Goal: Task Accomplishment & Management: Manage account settings

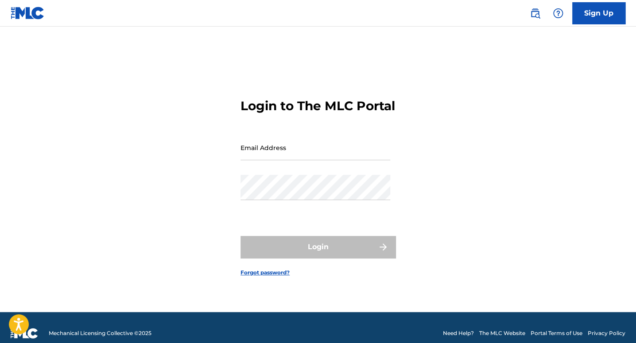
type input "[EMAIL_ADDRESS][DOMAIN_NAME]"
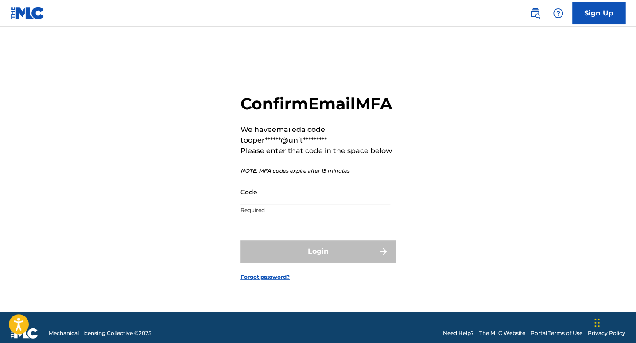
click at [291, 205] on input "Code" at bounding box center [316, 191] width 150 height 25
click at [286, 205] on input "Code" at bounding box center [316, 191] width 150 height 25
click at [186, 195] on div "Confirm Email MFA We have emailed a code to oper******@unit********* Please ent…" at bounding box center [318, 181] width 620 height 264
click at [287, 202] on input "Code" at bounding box center [316, 191] width 150 height 25
paste input "597405"
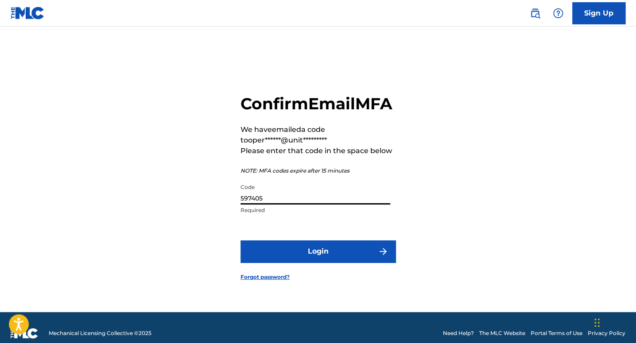
type input "597405"
click at [310, 263] on button "Login" at bounding box center [318, 252] width 155 height 22
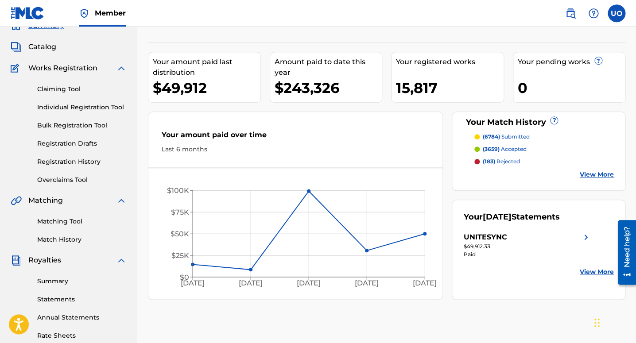
scroll to position [50, 0]
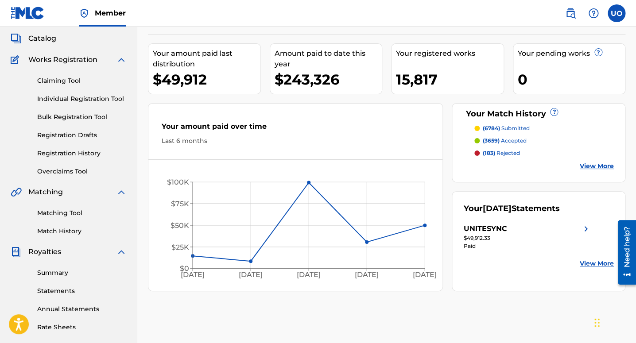
click at [54, 173] on link "Overclaims Tool" at bounding box center [81, 171] width 89 height 9
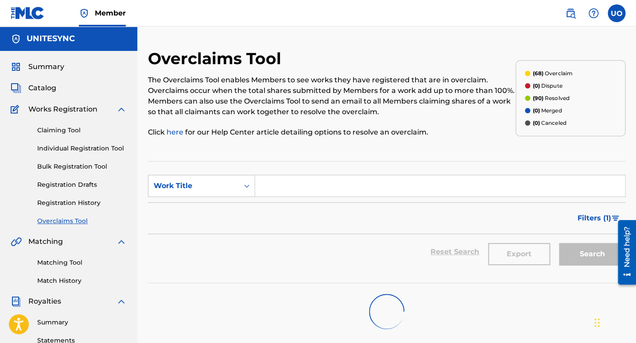
click at [604, 216] on span "Filters ( 1 )" at bounding box center [595, 218] width 34 height 11
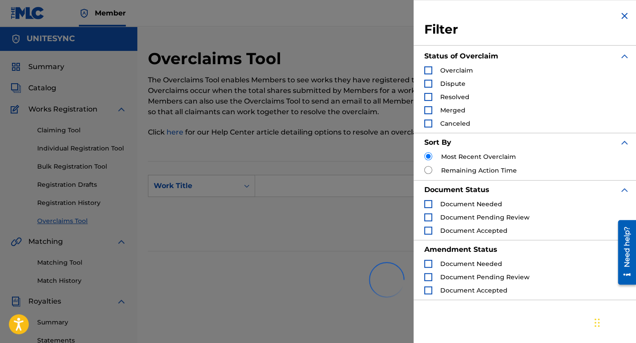
click at [442, 71] on span "Overclaim" at bounding box center [456, 70] width 33 height 8
click at [427, 72] on div "Search Form" at bounding box center [428, 70] width 8 height 8
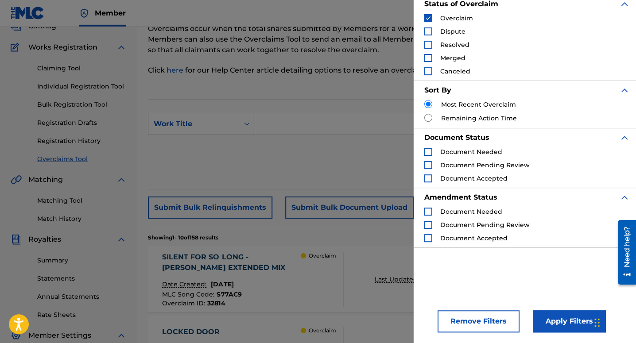
scroll to position [85, 0]
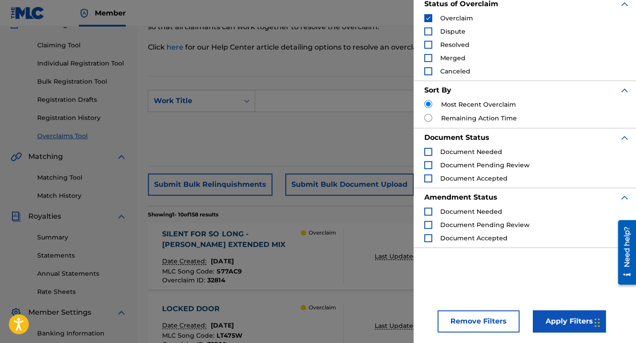
click at [566, 331] on button "Apply Filters" at bounding box center [569, 322] width 73 height 22
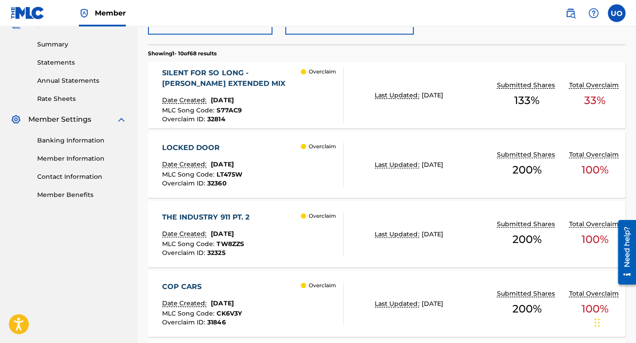
scroll to position [269, 0]
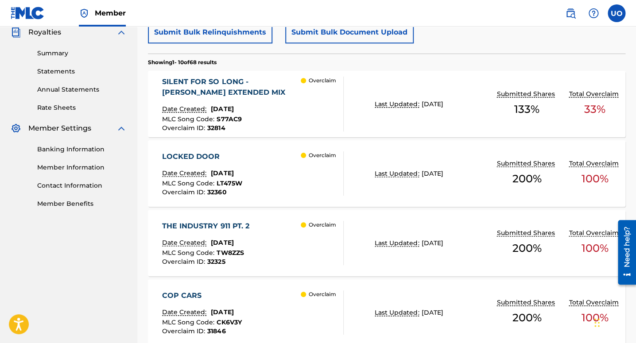
click at [216, 97] on div "SILENT FOR SO LONG - [PERSON_NAME] EXTENDED MIX" at bounding box center [231, 87] width 139 height 21
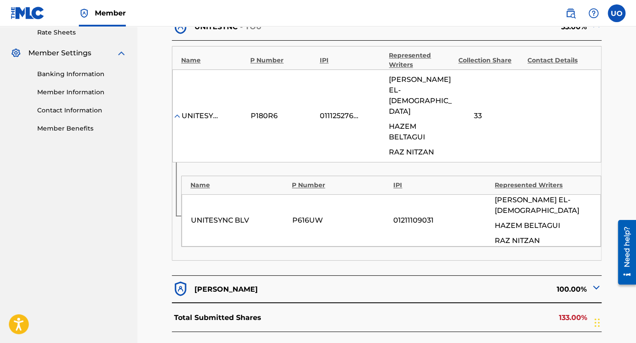
scroll to position [361, 0]
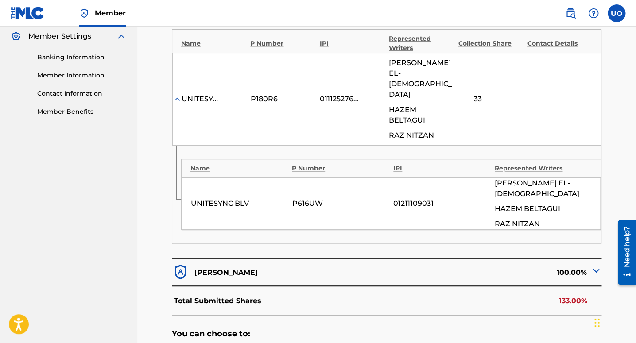
click at [240, 264] on div "[PERSON_NAME]" at bounding box center [279, 272] width 215 height 17
click at [593, 265] on img at bounding box center [596, 270] width 11 height 11
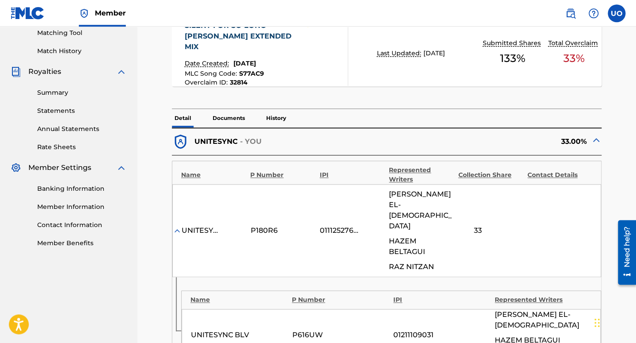
scroll to position [184, 0]
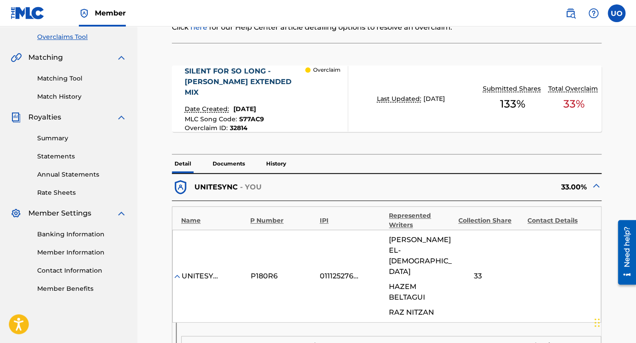
click at [215, 155] on p "Documents" at bounding box center [229, 164] width 38 height 19
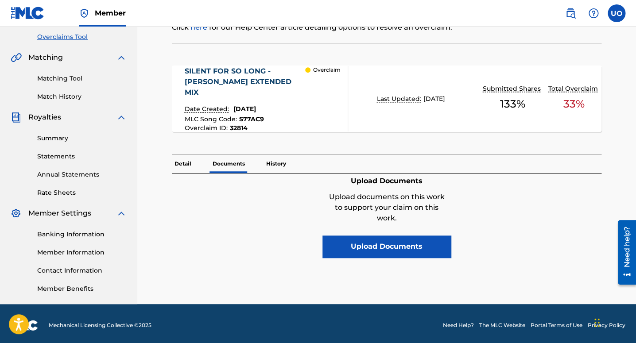
click at [395, 236] on button "Upload Documents" at bounding box center [386, 247] width 128 height 22
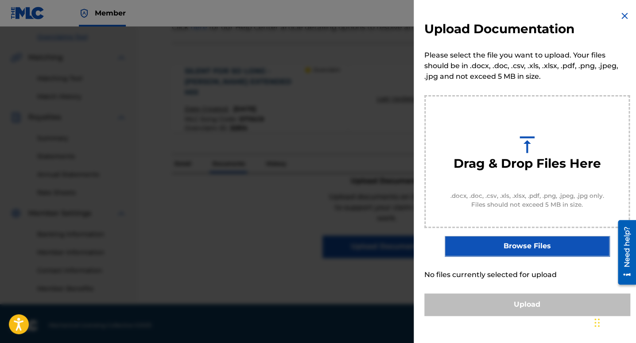
click at [331, 124] on div at bounding box center [318, 198] width 636 height 343
click at [619, 16] on img at bounding box center [624, 16] width 11 height 11
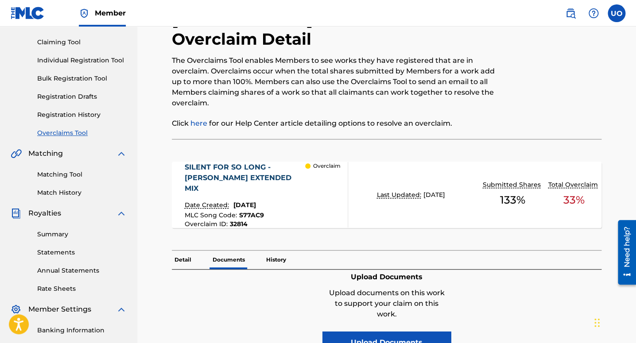
scroll to position [85, 0]
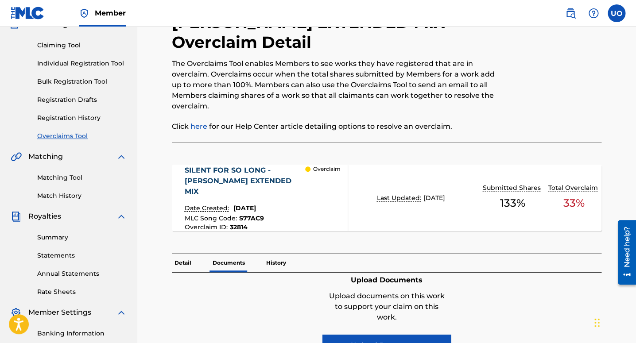
click at [396, 335] on button "Upload Documents" at bounding box center [386, 346] width 128 height 22
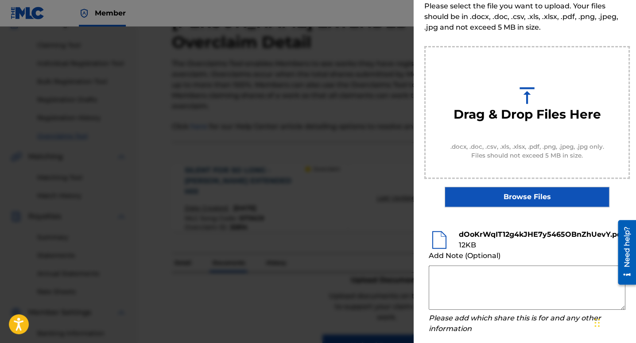
scroll to position [53, 0]
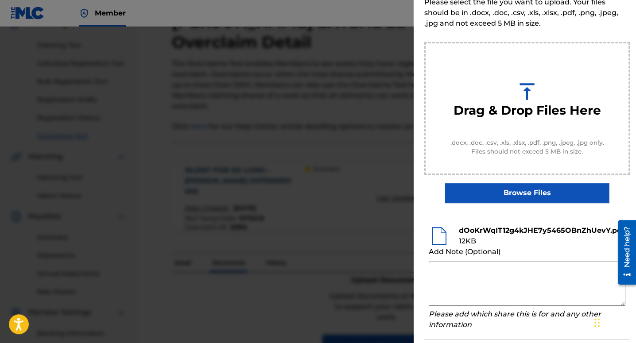
click at [459, 280] on textarea at bounding box center [527, 284] width 197 height 44
paste textarea "01193394335"
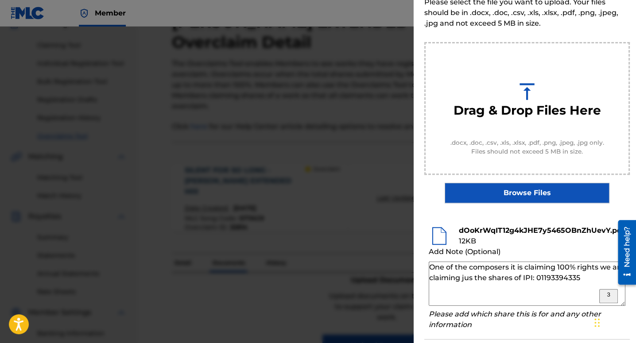
scroll to position [98, 0]
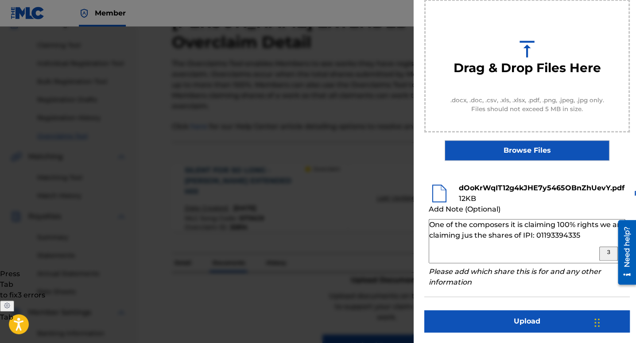
click at [486, 259] on textarea "One of the composers it is claiming 100% rights we are claiming jus the shares …" at bounding box center [527, 241] width 197 height 44
type textarea "One of the composers is claiming 100% rights, we are claiming just the shares o…"
click at [528, 311] on button "Upload" at bounding box center [527, 322] width 206 height 22
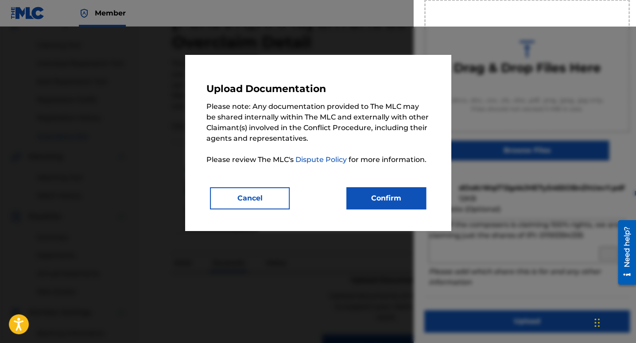
click at [374, 200] on button "Confirm" at bounding box center [386, 198] width 80 height 22
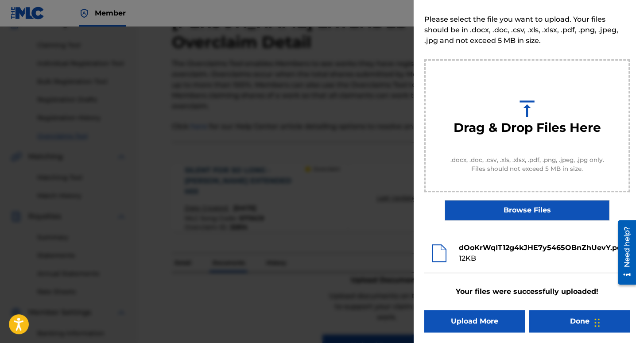
scroll to position [36, 0]
click at [579, 316] on button "Done" at bounding box center [579, 322] width 101 height 22
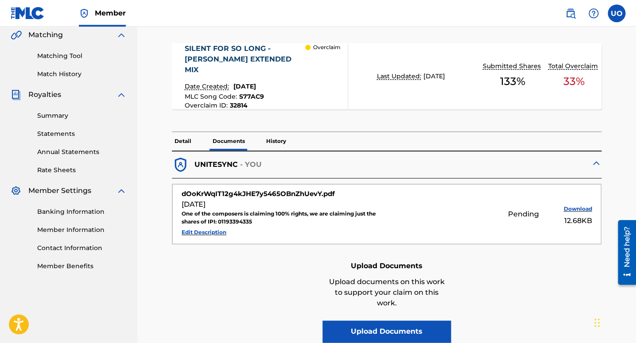
scroll to position [206, 0]
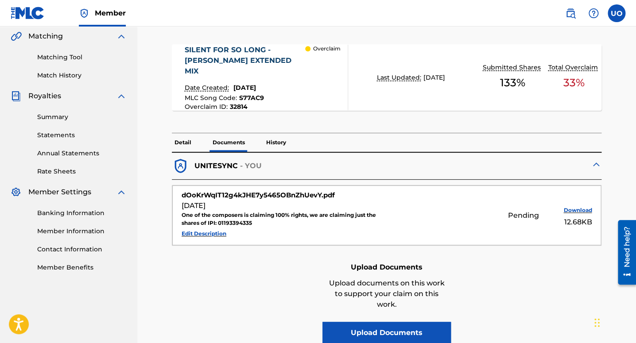
click at [179, 133] on p "Detail" at bounding box center [183, 142] width 22 height 19
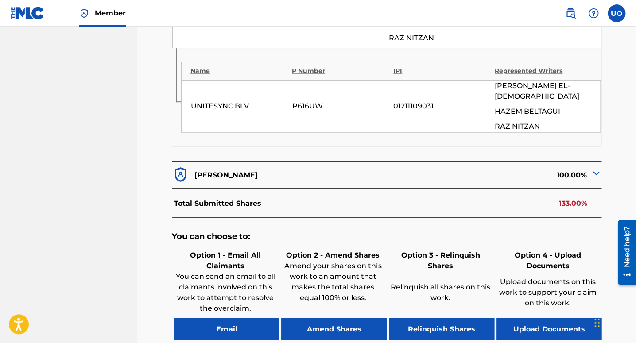
scroll to position [468, 0]
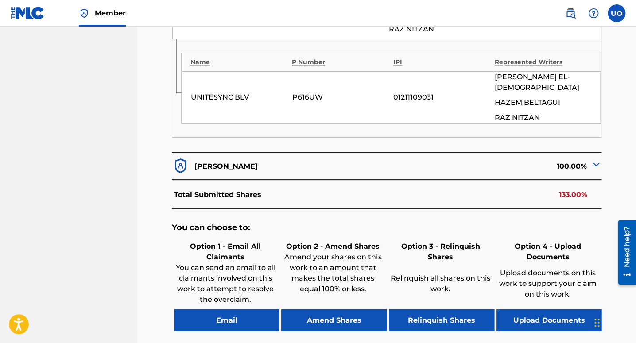
click at [226, 309] on button "Email" at bounding box center [226, 320] width 105 height 22
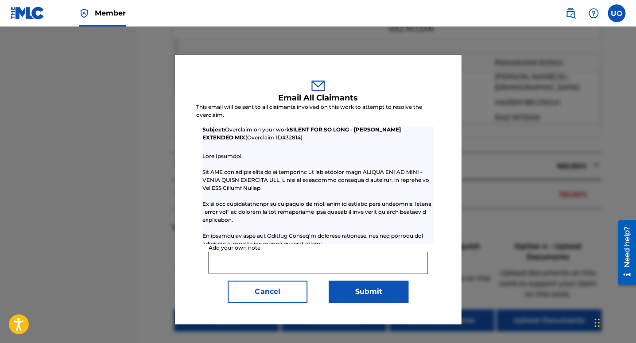
scroll to position [44, 0]
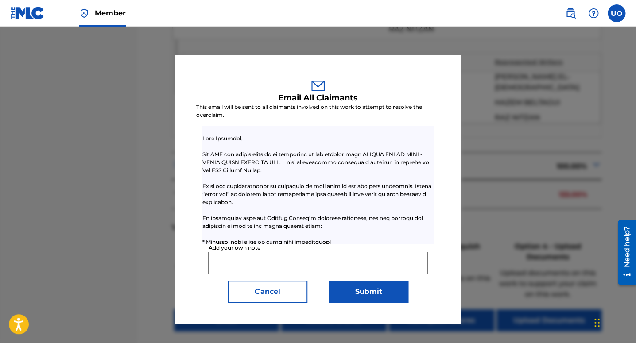
click at [273, 260] on input "Add your own note" at bounding box center [317, 263] width 219 height 22
paste input "[PERSON_NAME] [PERSON_NAME] [PERSON_NAME] El Moslemany"
drag, startPoint x: 313, startPoint y: 70, endPoint x: 391, endPoint y: 71, distance: 78.0
click at [391, 71] on div "Email All Claimants This email will be sent to all claimants involved on this w…" at bounding box center [318, 189] width 286 height 269
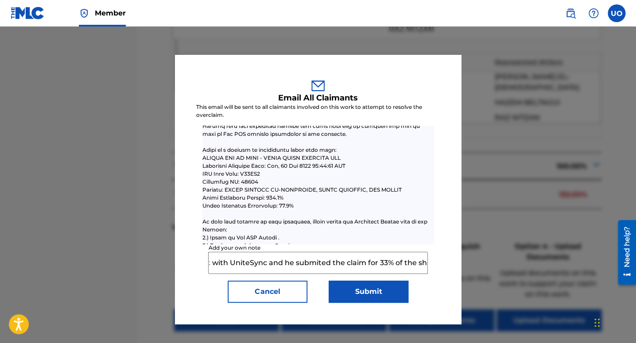
scroll to position [213, 0]
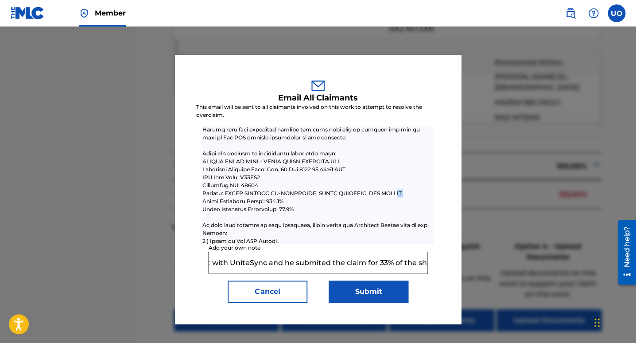
drag, startPoint x: 379, startPoint y: 182, endPoint x: 422, endPoint y: 182, distance: 43.4
click at [422, 182] on div at bounding box center [318, 141] width 232 height 351
copy div "RAZ NITZAN"
click at [385, 263] on input "Hi there, [PERSON_NAME] [PERSON_NAME] [PERSON_NAME] El [DEMOGRAPHIC_DATA] enter…" at bounding box center [317, 263] width 219 height 22
click at [425, 265] on input "Hi there, [PERSON_NAME] [PERSON_NAME] [PERSON_NAME] El [DEMOGRAPHIC_DATA] enter…" at bounding box center [317, 263] width 219 height 22
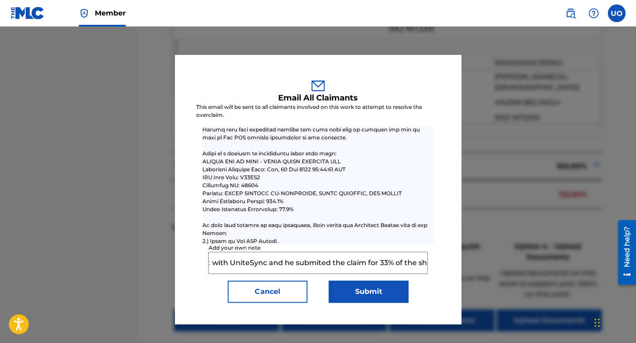
paste input "RAZ NITZAN"
type input "Hi there, [PERSON_NAME] [PERSON_NAME] [PERSON_NAME] El [DEMOGRAPHIC_DATA] enter…"
click at [372, 291] on button "Submit" at bounding box center [369, 292] width 80 height 22
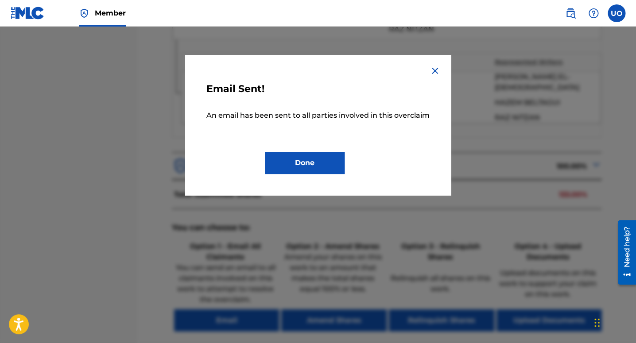
click at [327, 174] on button "Done" at bounding box center [305, 163] width 80 height 22
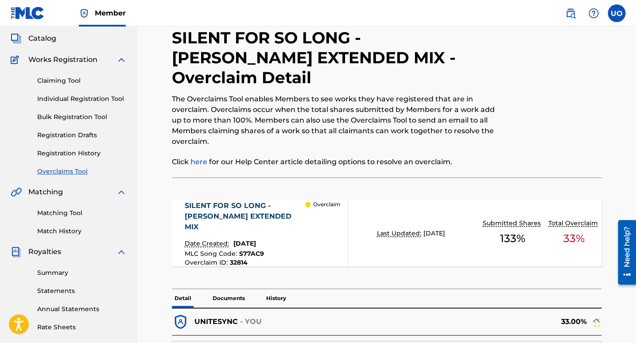
scroll to position [0, 0]
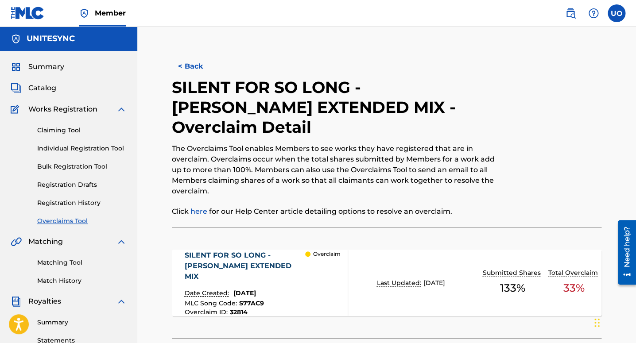
click at [187, 64] on button "< Back" at bounding box center [198, 66] width 53 height 22
click at [184, 71] on button "< Back" at bounding box center [198, 66] width 53 height 22
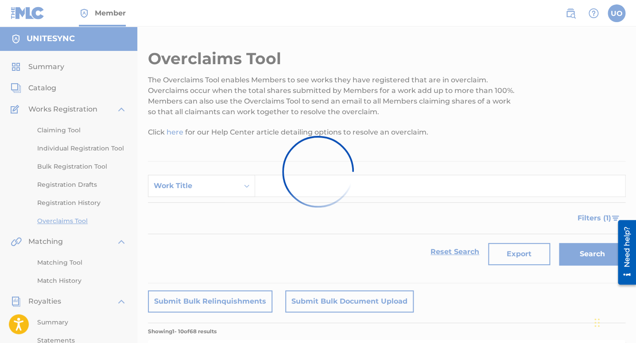
scroll to position [269, 0]
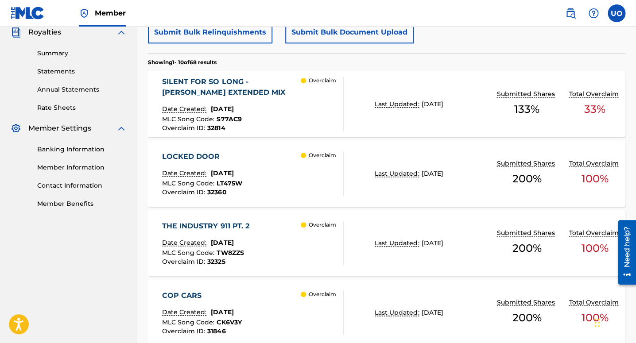
click at [242, 160] on div "LOCKED DOOR" at bounding box center [202, 156] width 80 height 11
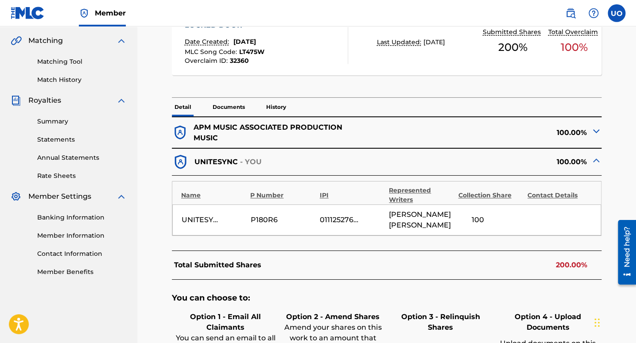
scroll to position [206, 0]
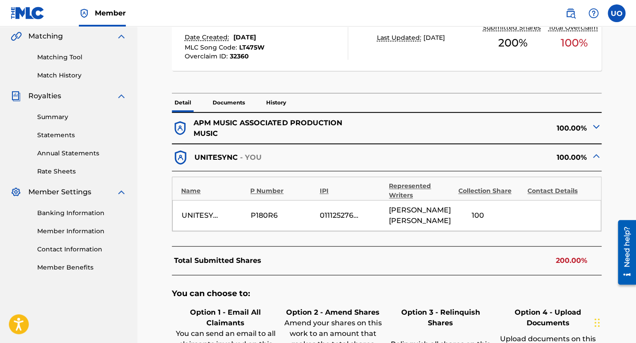
click at [595, 124] on img at bounding box center [596, 126] width 11 height 11
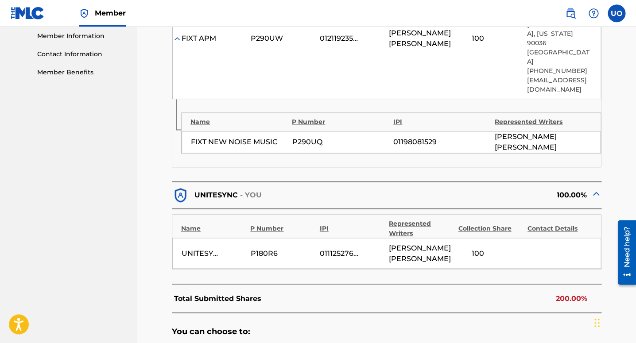
scroll to position [475, 0]
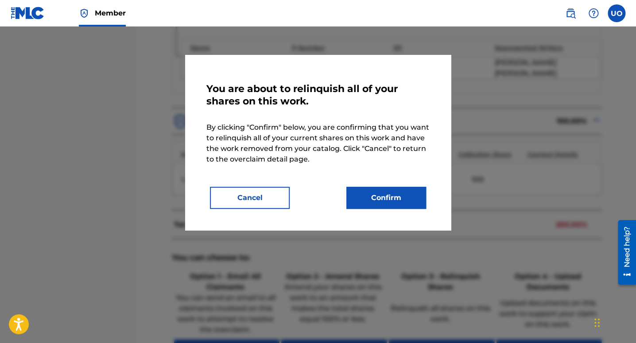
click at [386, 201] on button "Confirm" at bounding box center [386, 198] width 80 height 22
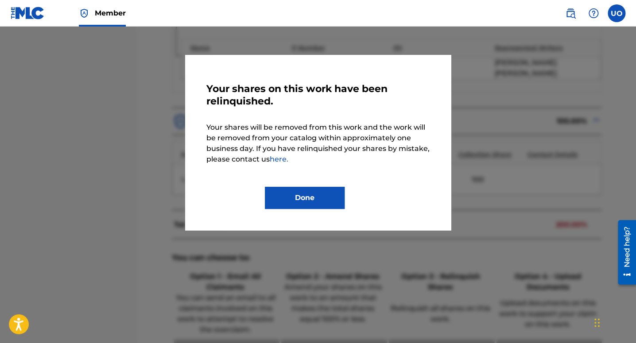
click at [313, 200] on button "Done" at bounding box center [305, 198] width 80 height 22
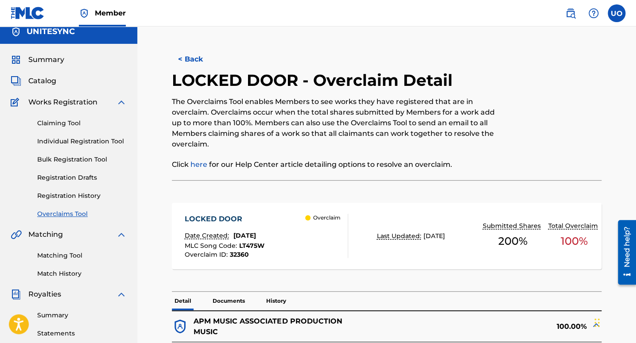
scroll to position [0, 0]
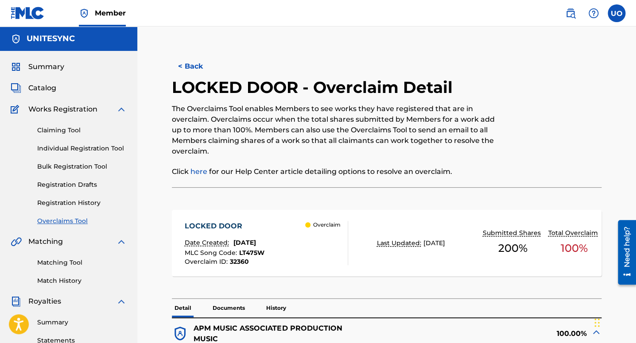
click at [200, 67] on button "< Back" at bounding box center [198, 66] width 53 height 22
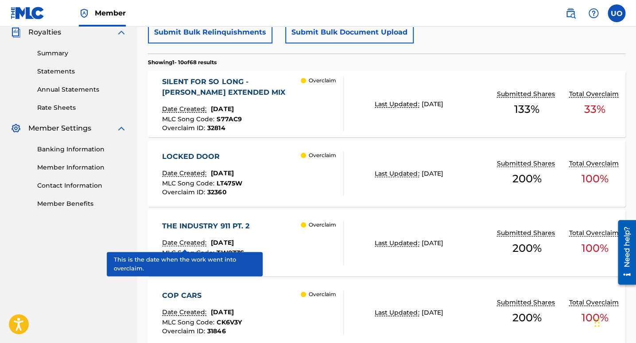
click at [202, 238] on p "Date Created:" at bounding box center [185, 242] width 47 height 9
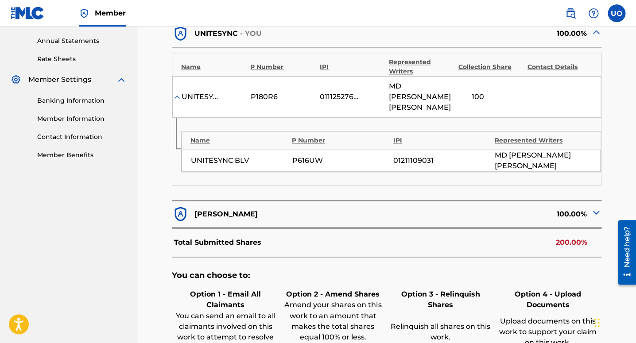
scroll to position [319, 0]
click at [587, 214] on div "100.00%" at bounding box center [494, 213] width 215 height 17
click at [598, 214] on img at bounding box center [596, 211] width 11 height 11
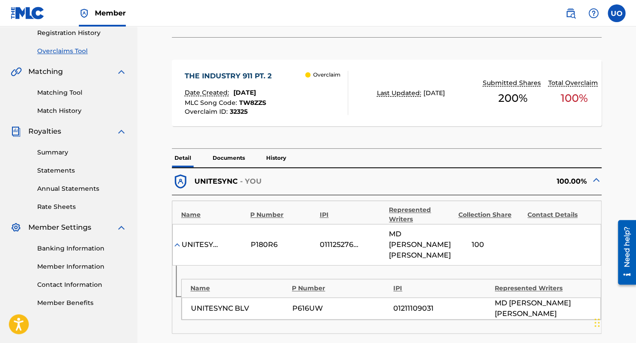
scroll to position [0, 0]
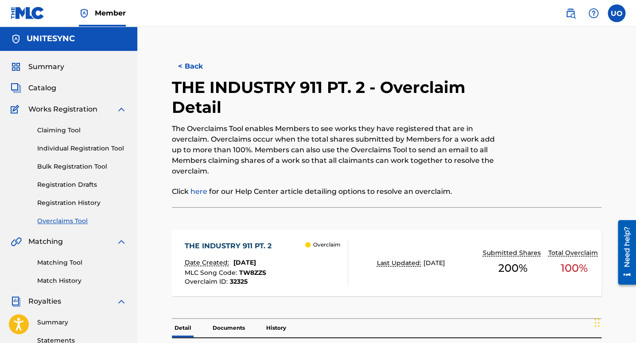
click at [177, 68] on button "< Back" at bounding box center [198, 66] width 53 height 22
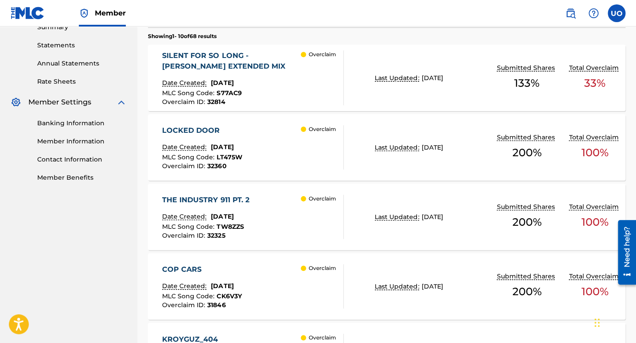
scroll to position [305, 0]
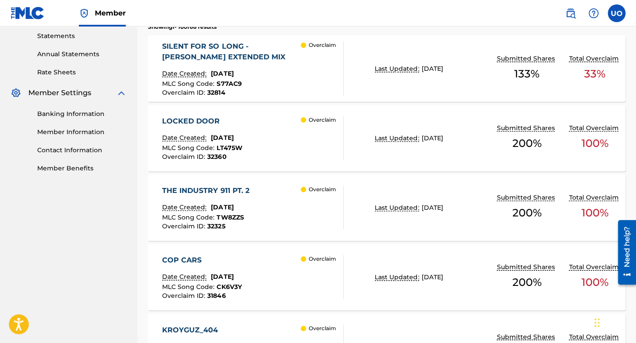
click at [241, 260] on div "COP CARS" at bounding box center [201, 260] width 79 height 11
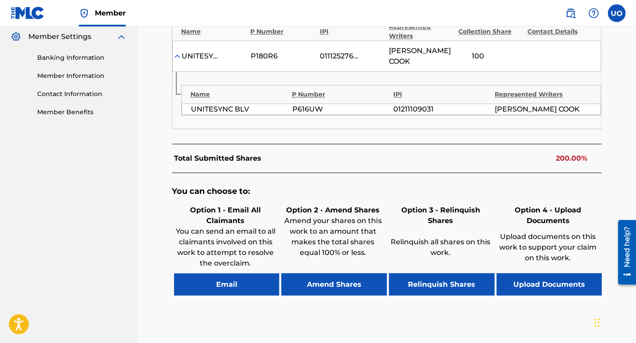
scroll to position [361, 0]
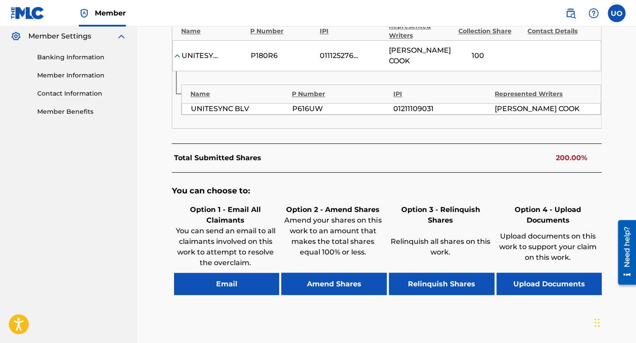
click at [433, 276] on button "Relinquish Shares" at bounding box center [441, 284] width 105 height 22
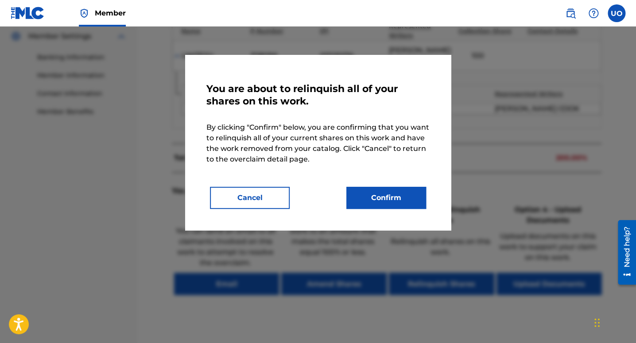
click at [375, 205] on button "Confirm" at bounding box center [386, 198] width 80 height 22
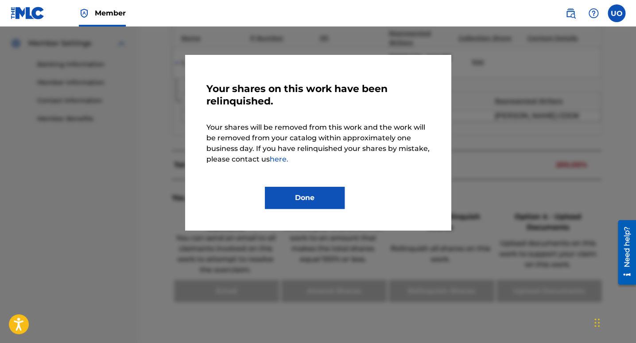
click at [303, 193] on button "Done" at bounding box center [305, 198] width 80 height 22
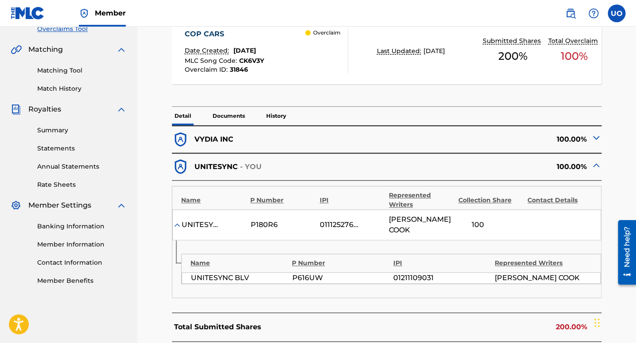
scroll to position [191, 0]
click at [188, 139] on img at bounding box center [180, 140] width 17 height 17
click at [603, 132] on div "< Back COP CARS - Overclaim Detail The Overclaims Tool enables Members to see w…" at bounding box center [387, 194] width 478 height 674
click at [595, 135] on img at bounding box center [596, 138] width 11 height 11
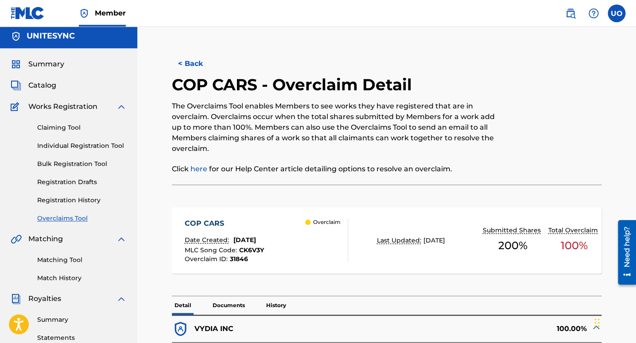
scroll to position [0, 0]
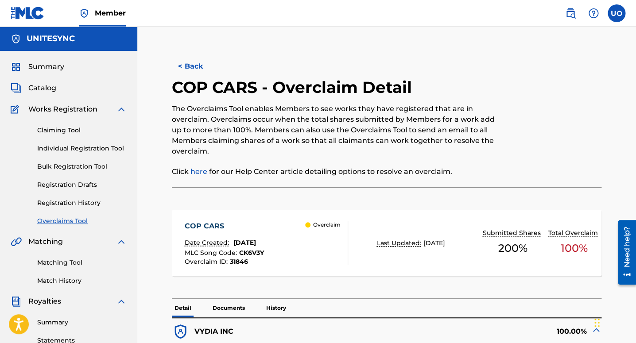
click at [193, 59] on button "< Back" at bounding box center [198, 66] width 53 height 22
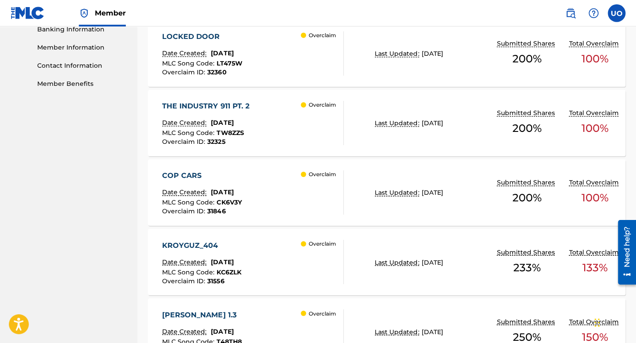
scroll to position [390, 0]
click at [268, 261] on div "KROYGUZ_404 Date Created: [DATE] MLC Song Code : KC6ZLK Overclaim ID : 31556 Ov…" at bounding box center [253, 262] width 182 height 44
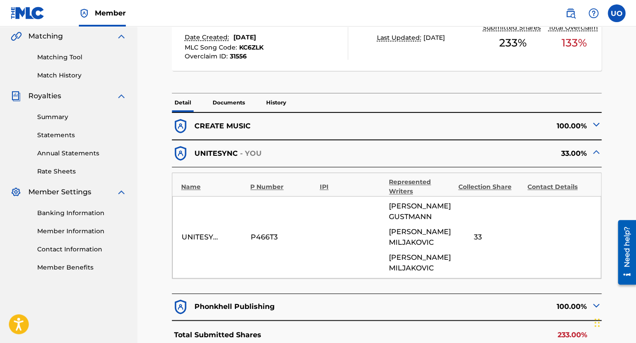
scroll to position [206, 0]
click at [191, 126] on div "CREATE MUSIC" at bounding box center [279, 126] width 215 height 17
click at [576, 125] on div "100.00%" at bounding box center [494, 126] width 215 height 17
click at [597, 124] on img at bounding box center [596, 124] width 11 height 11
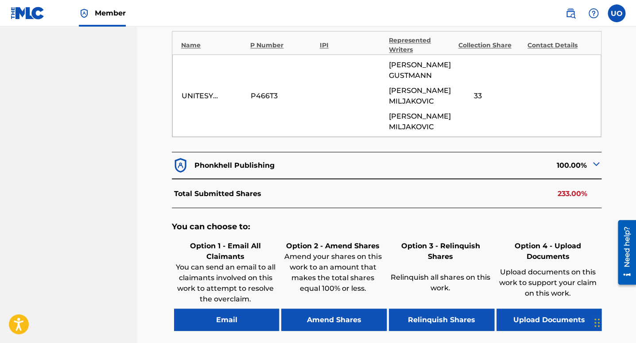
scroll to position [588, 0]
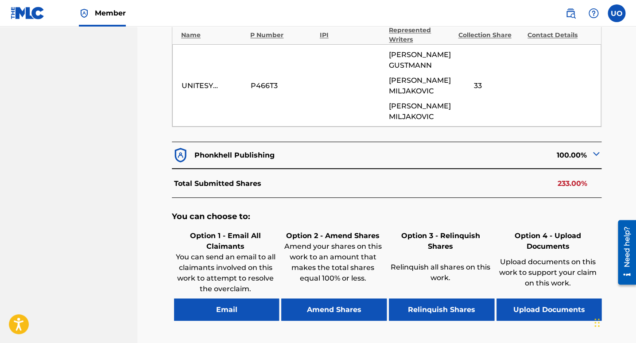
click at [439, 299] on button "Relinquish Shares" at bounding box center [441, 310] width 105 height 22
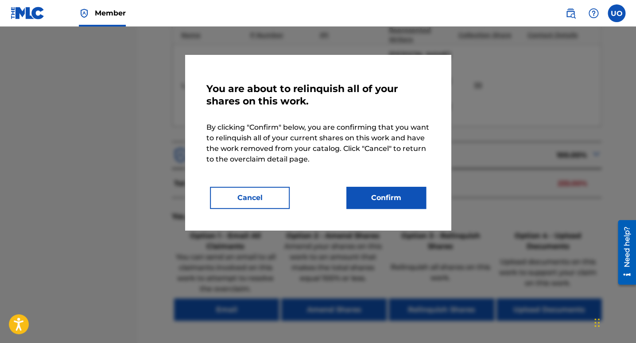
click at [392, 188] on button "Confirm" at bounding box center [386, 198] width 80 height 22
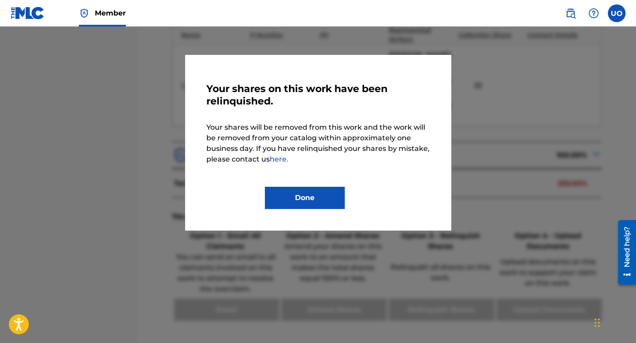
click at [333, 205] on button "Done" at bounding box center [305, 198] width 80 height 22
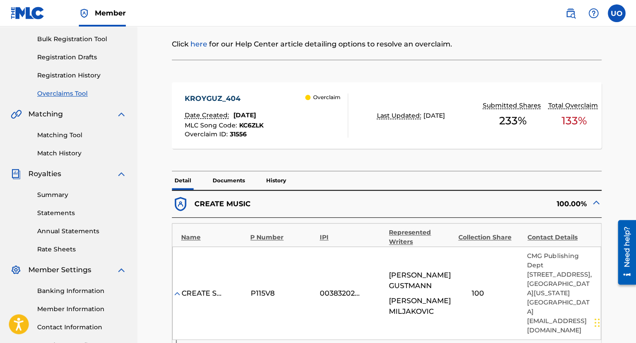
scroll to position [0, 0]
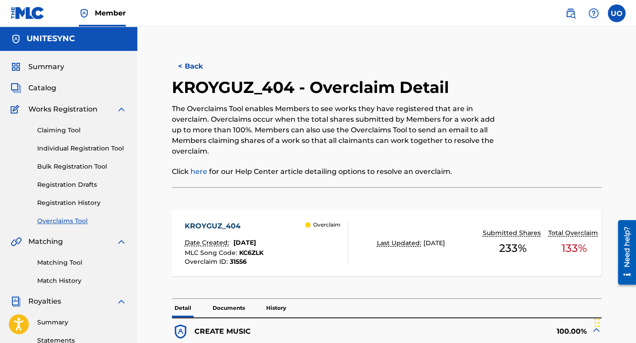
click at [192, 61] on button "< Back" at bounding box center [198, 66] width 53 height 22
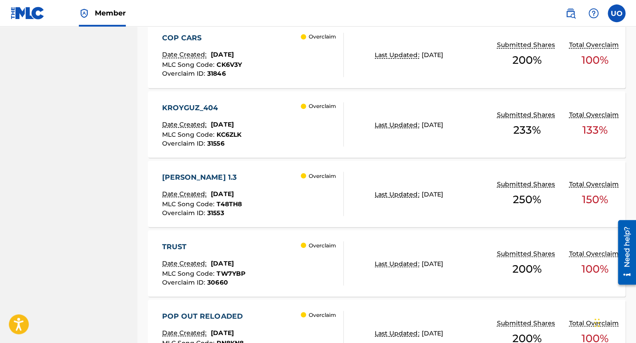
scroll to position [532, 0]
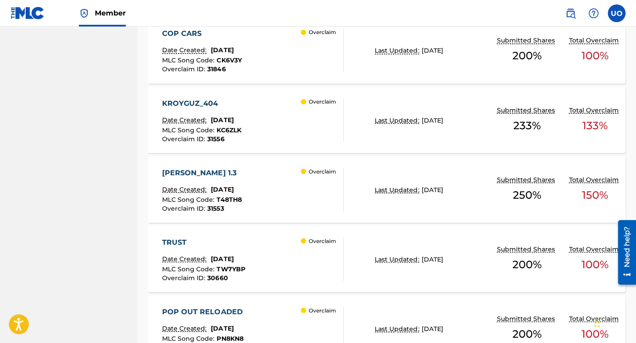
click at [268, 183] on div "[PERSON_NAME] 1.3 Date Created: [DATE] MLC Song Code : T48TH8 Overclaim ID : 31…" at bounding box center [253, 189] width 182 height 44
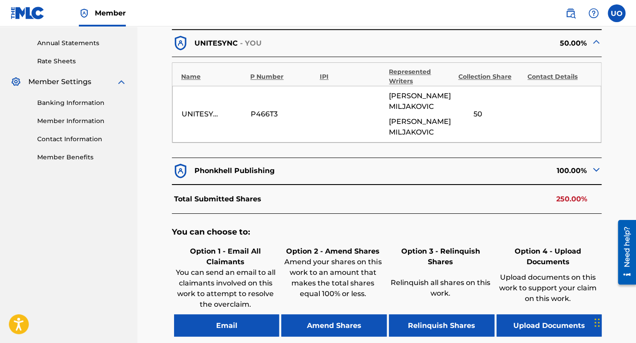
scroll to position [390, 0]
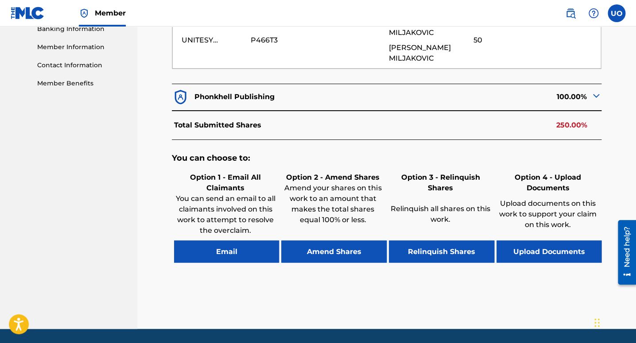
click at [468, 246] on button "Relinquish Shares" at bounding box center [441, 252] width 105 height 22
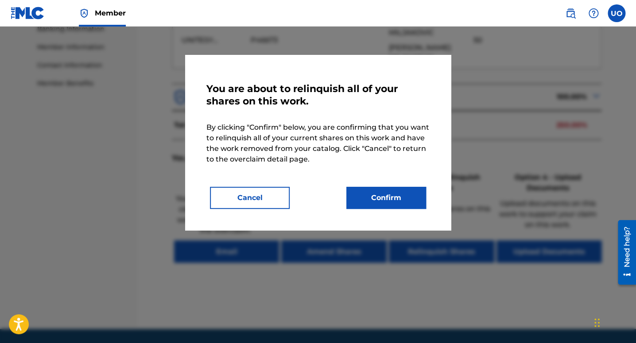
click at [397, 202] on button "Confirm" at bounding box center [386, 198] width 80 height 22
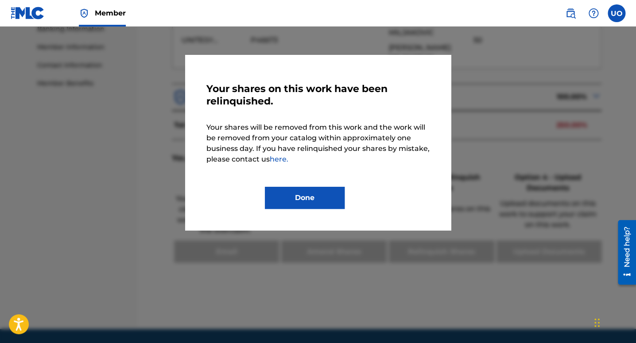
click at [302, 193] on button "Done" at bounding box center [305, 198] width 80 height 22
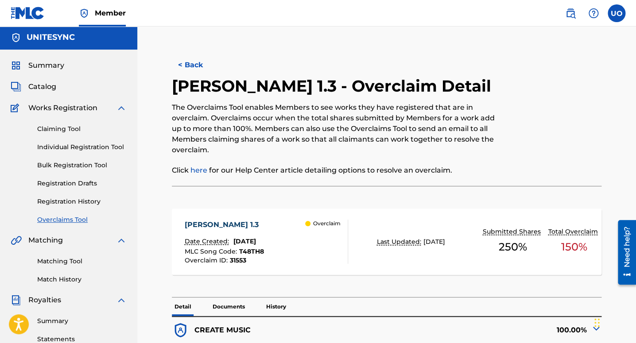
scroll to position [0, 0]
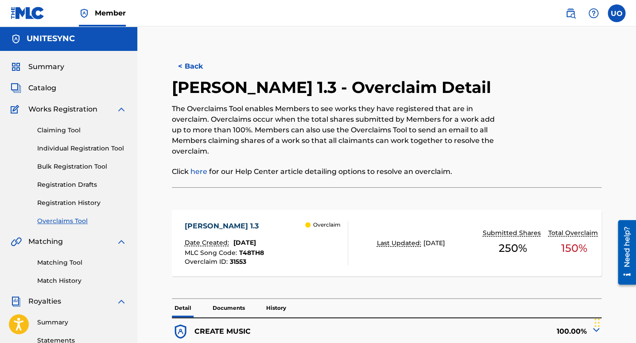
click at [182, 65] on button "< Back" at bounding box center [198, 66] width 53 height 22
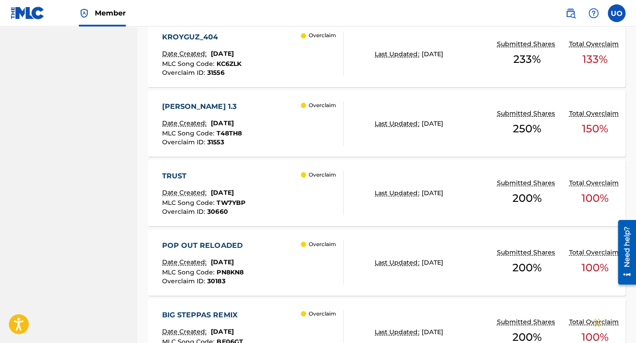
scroll to position [588, 0]
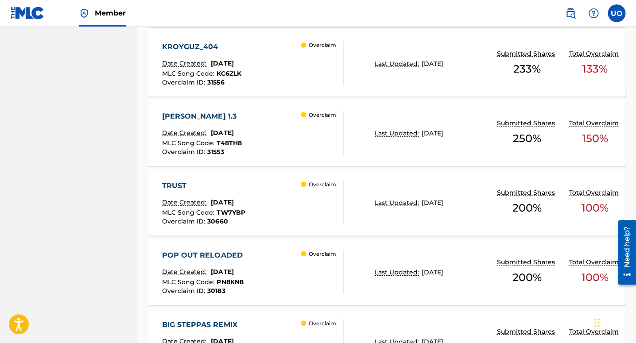
click at [287, 188] on div "TRUST Date Created: [DATE] MLC Song Code : TW7YBP Overclaim ID : 30660 Overclaim" at bounding box center [253, 202] width 182 height 44
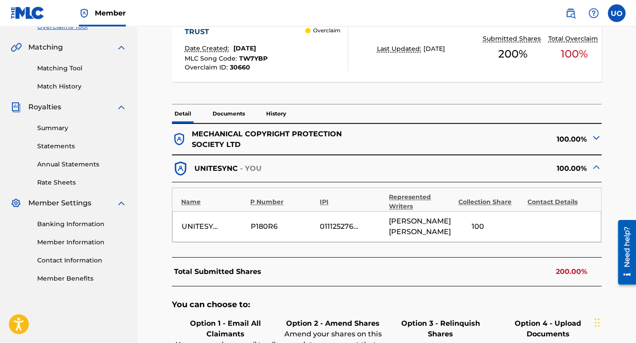
scroll to position [198, 0]
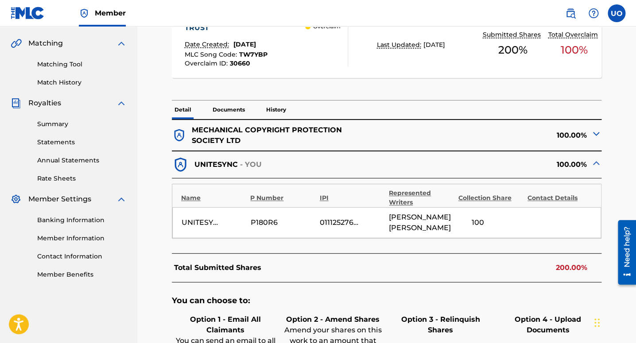
click at [591, 135] on img at bounding box center [596, 133] width 11 height 11
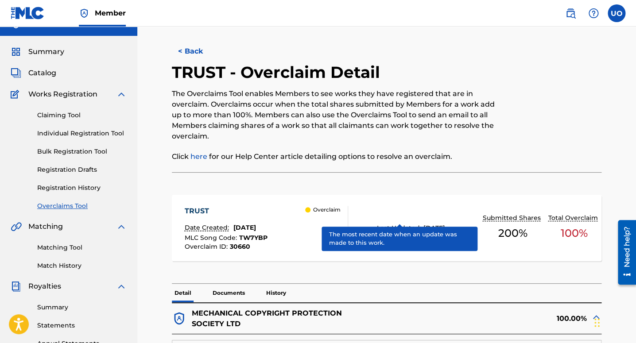
scroll to position [0, 0]
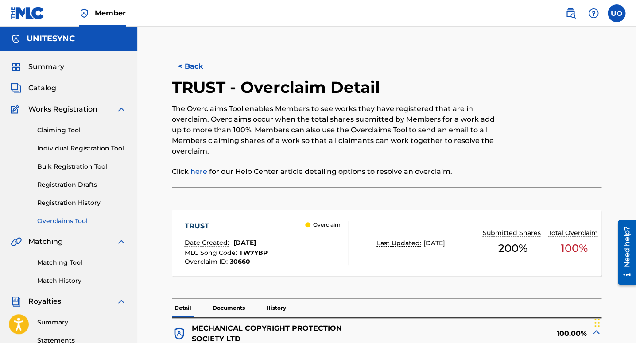
click at [193, 64] on button "< Back" at bounding box center [198, 66] width 53 height 22
